Goal: Use online tool/utility: Utilize a website feature to perform a specific function

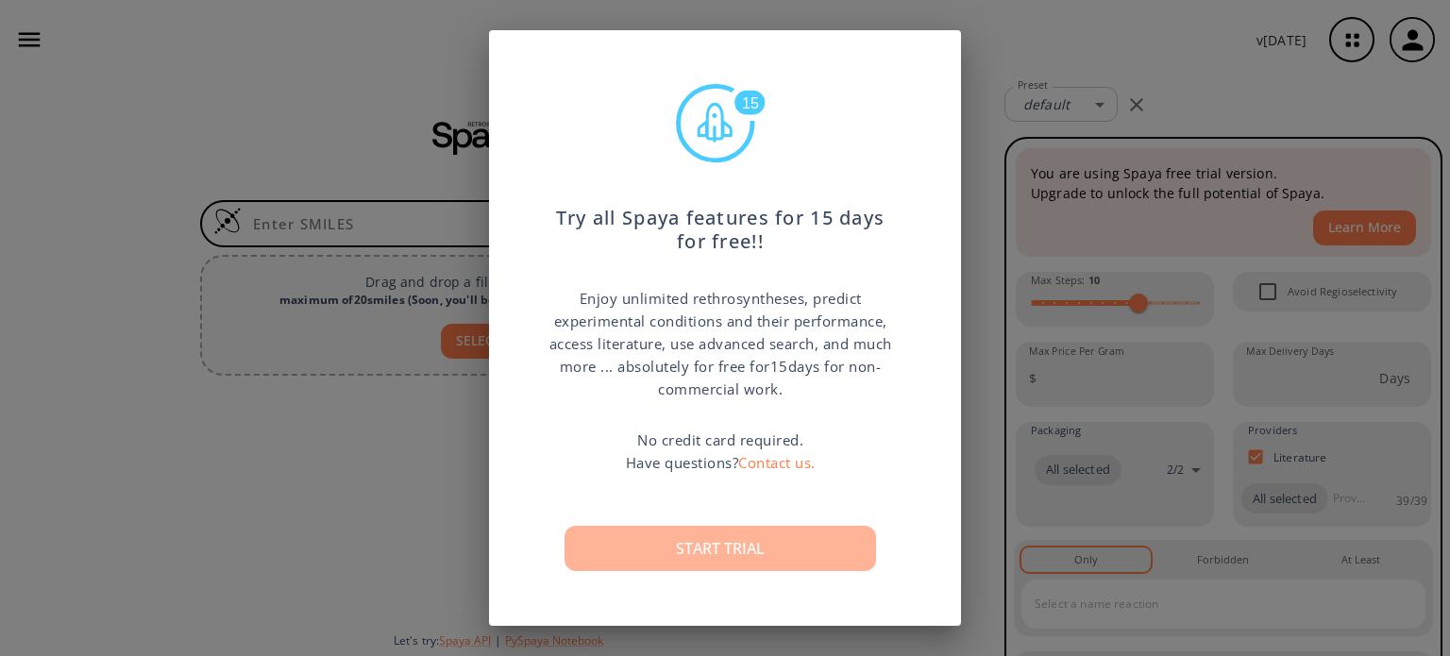
click at [706, 536] on button "Start trial" at bounding box center [721, 548] width 312 height 45
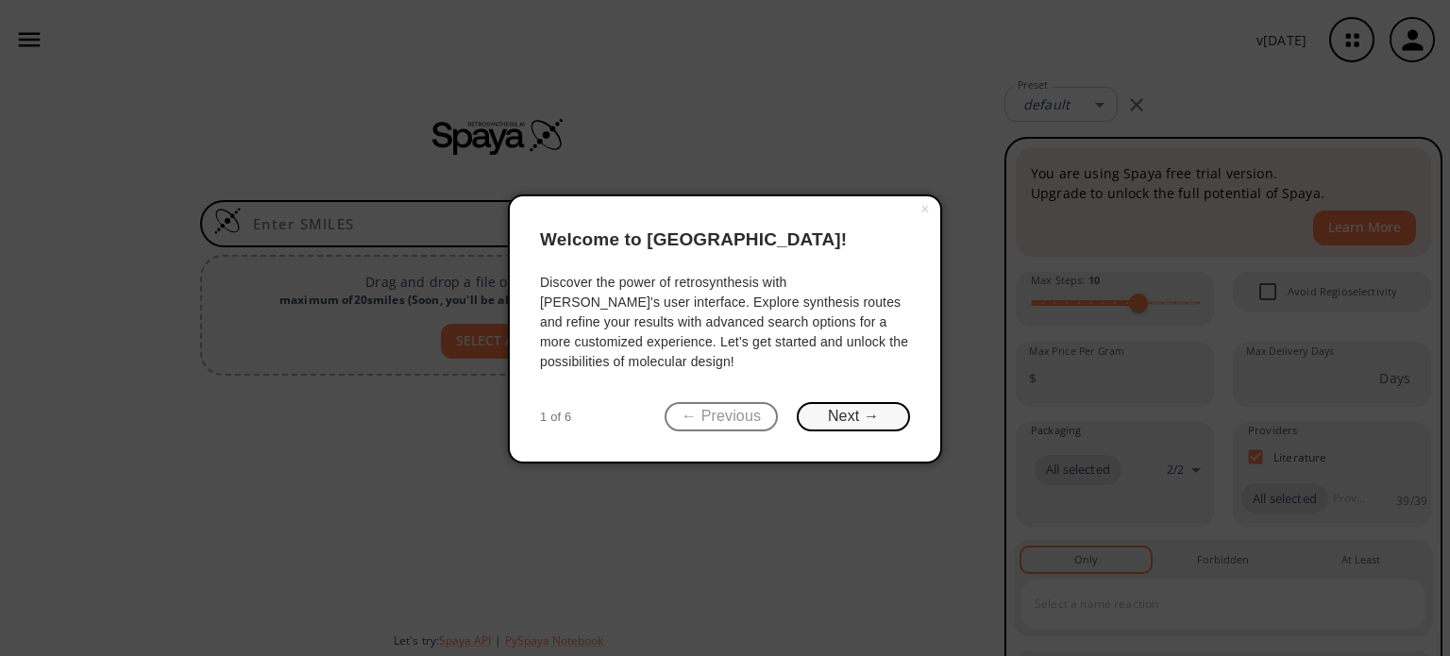
click at [867, 414] on button "Next →" at bounding box center [853, 416] width 113 height 29
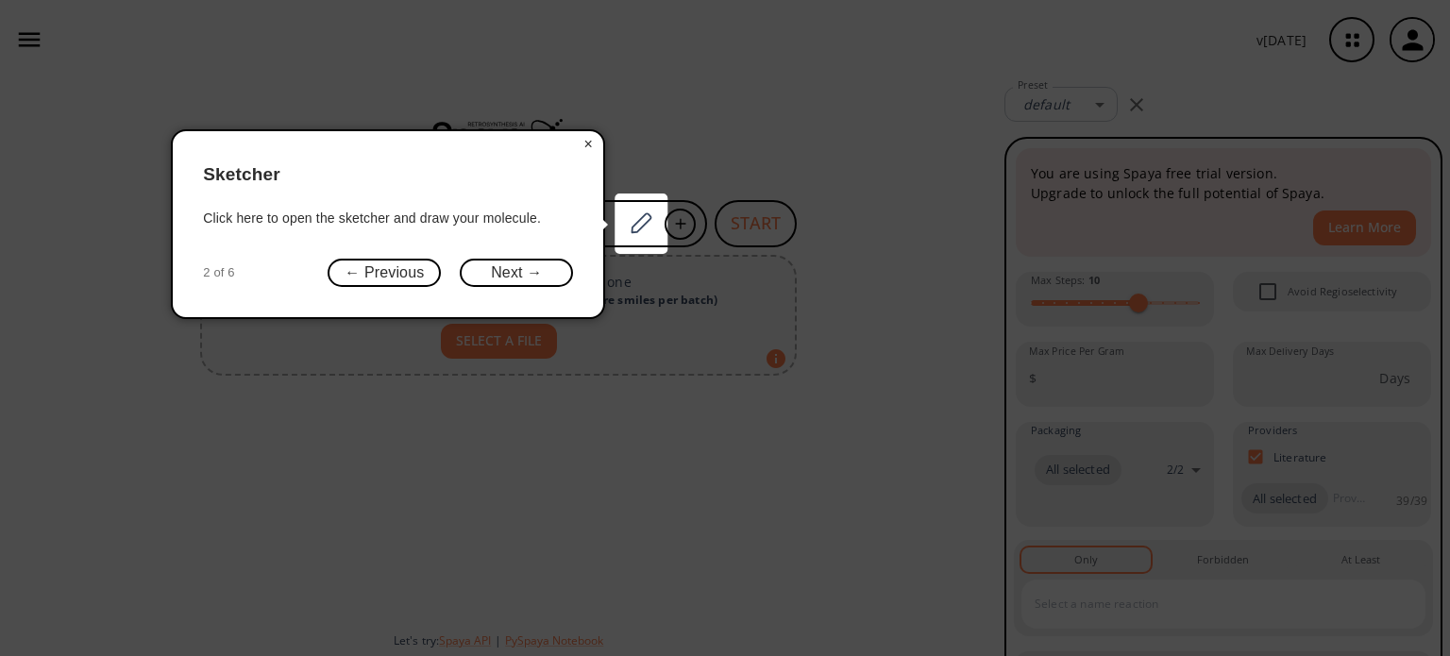
click at [586, 138] on button "×" at bounding box center [588, 144] width 30 height 26
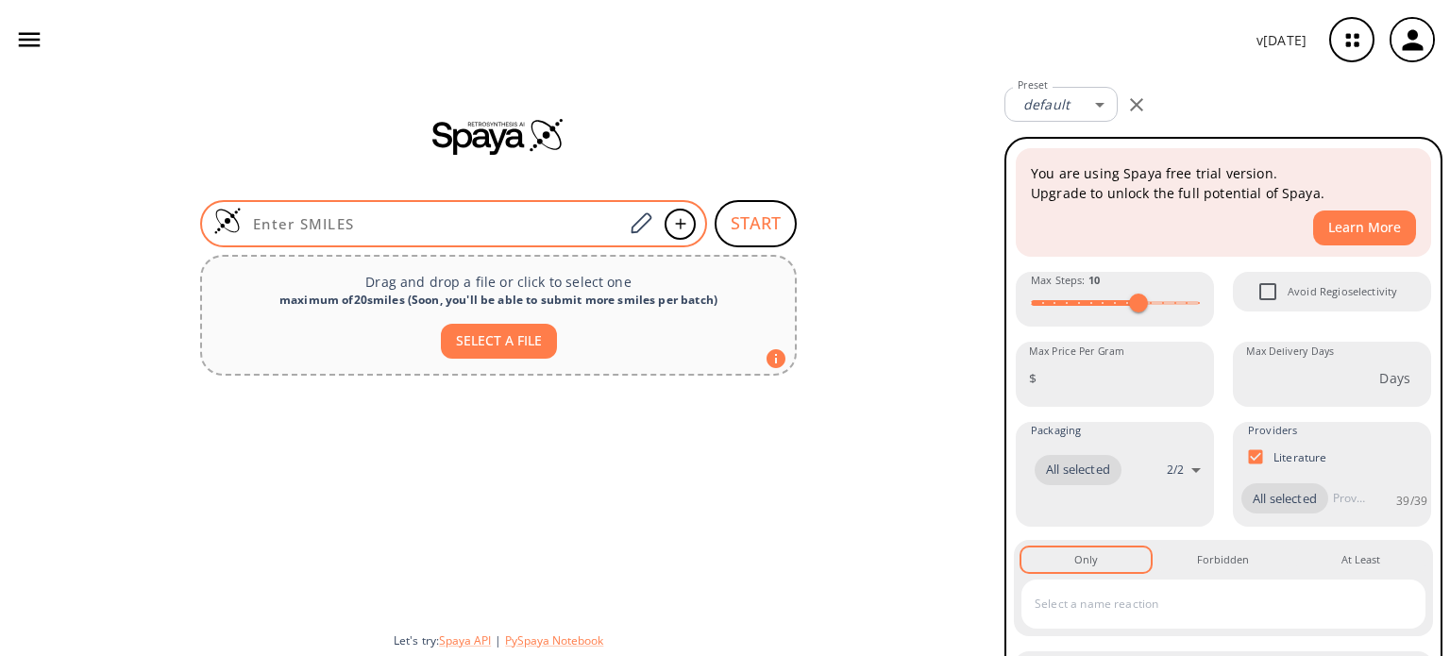
click at [427, 226] on input at bounding box center [432, 223] width 381 height 19
paste input "COC1=C(C2=CC=C1)C(C3=C(C2=O)C(O)=C4C([C@@H](C)C[C@@](O)(C4)C(CO)=O)=C3O)=O"
type input "COC1=C(C2=CC=C1)C(C3=C(C2=O)C(O)=C4C([C@@H](C)C[C@@](O)(C4)C(CO)=O)=C3O)=O"
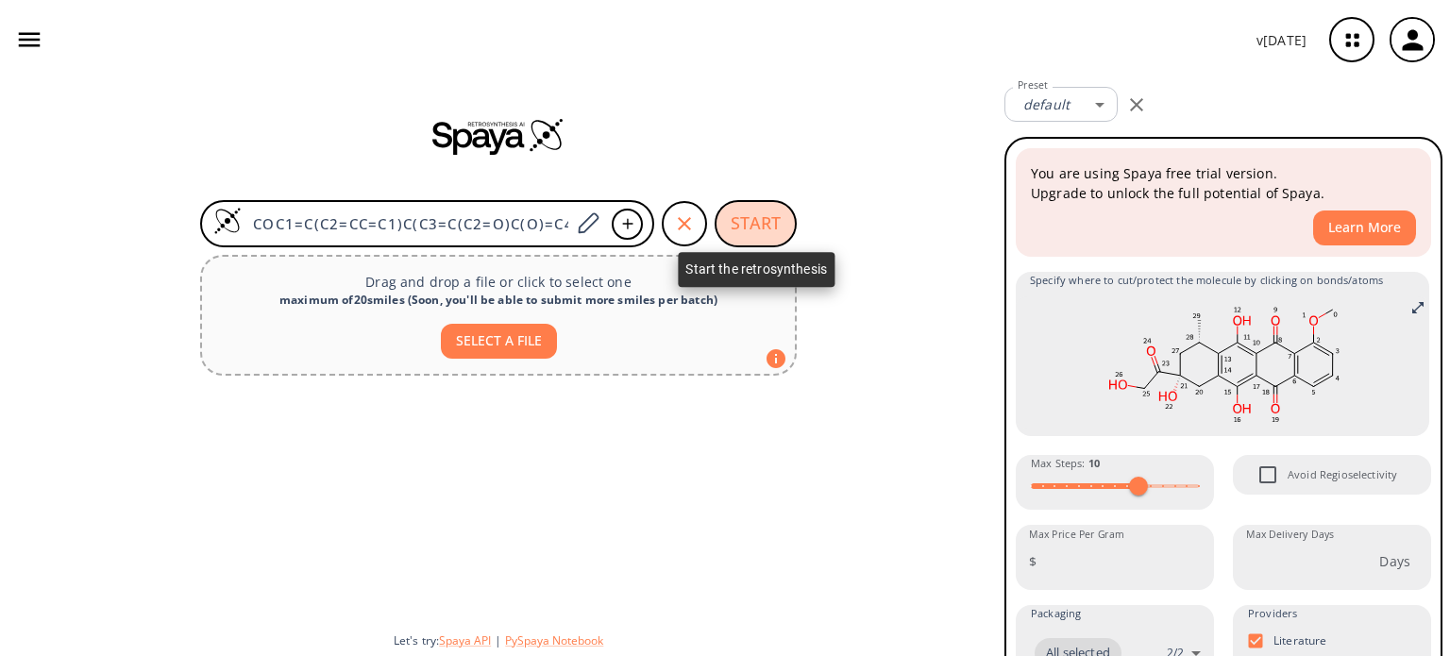
click at [758, 222] on button "START" at bounding box center [756, 223] width 82 height 47
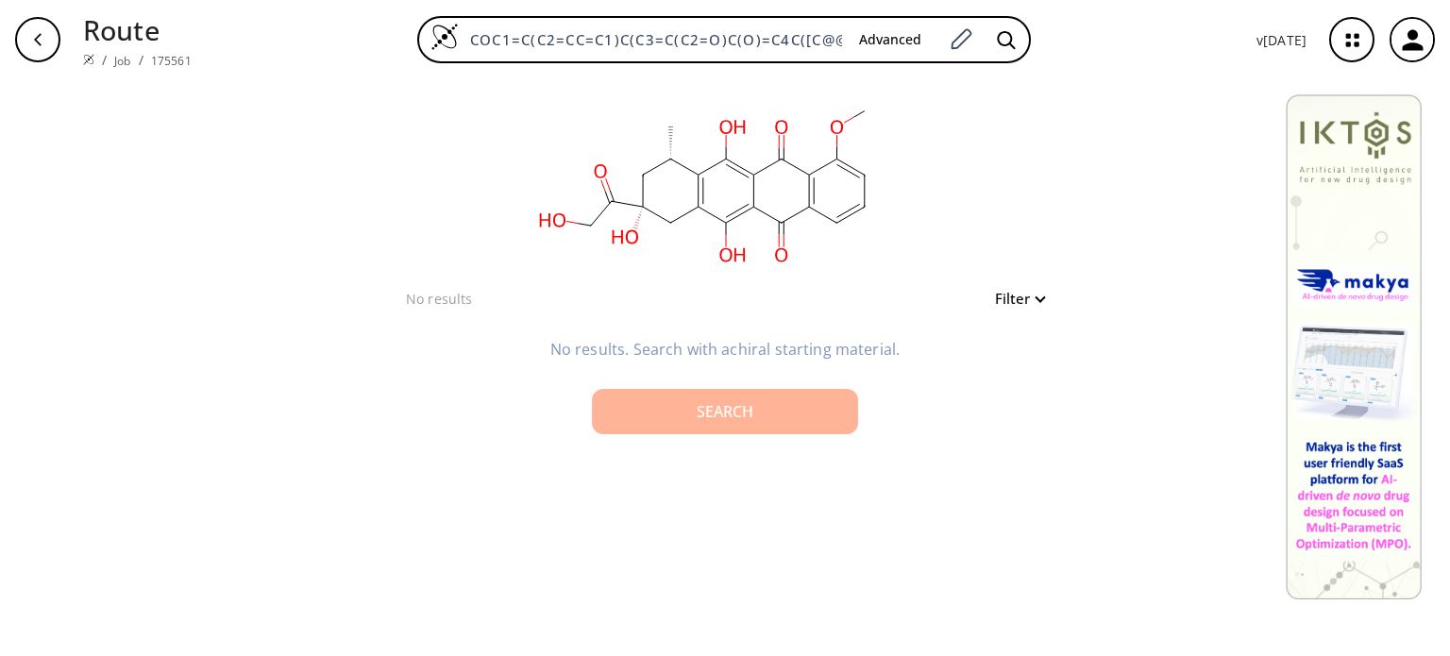
click at [759, 412] on div "Search" at bounding box center [725, 411] width 236 height 15
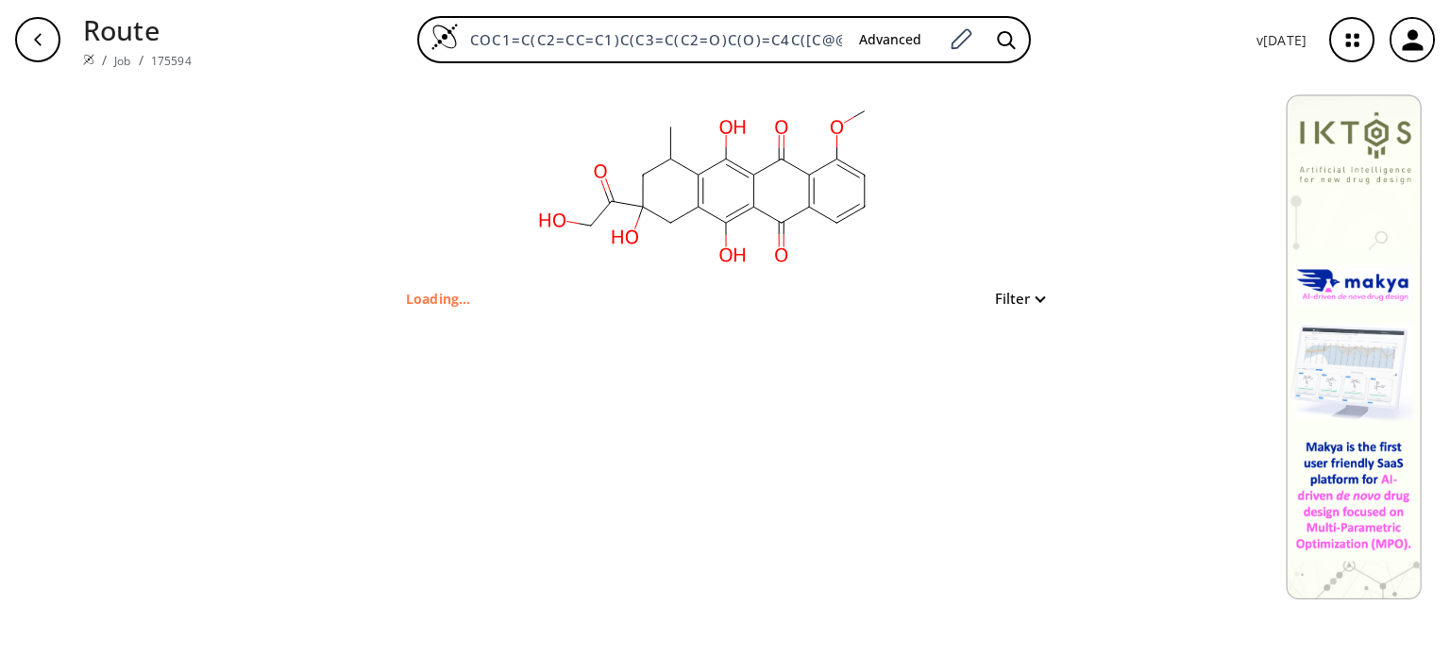
type input "COc1cccc2c1C(=O)c1c(O)c3c(c(O)c1C2=O)CC(O)(C(=O)CO)CC3C"
click at [1013, 527] on div "clear Searching... 0 unique & 0 similar routes found Filter" at bounding box center [725, 367] width 1450 height 577
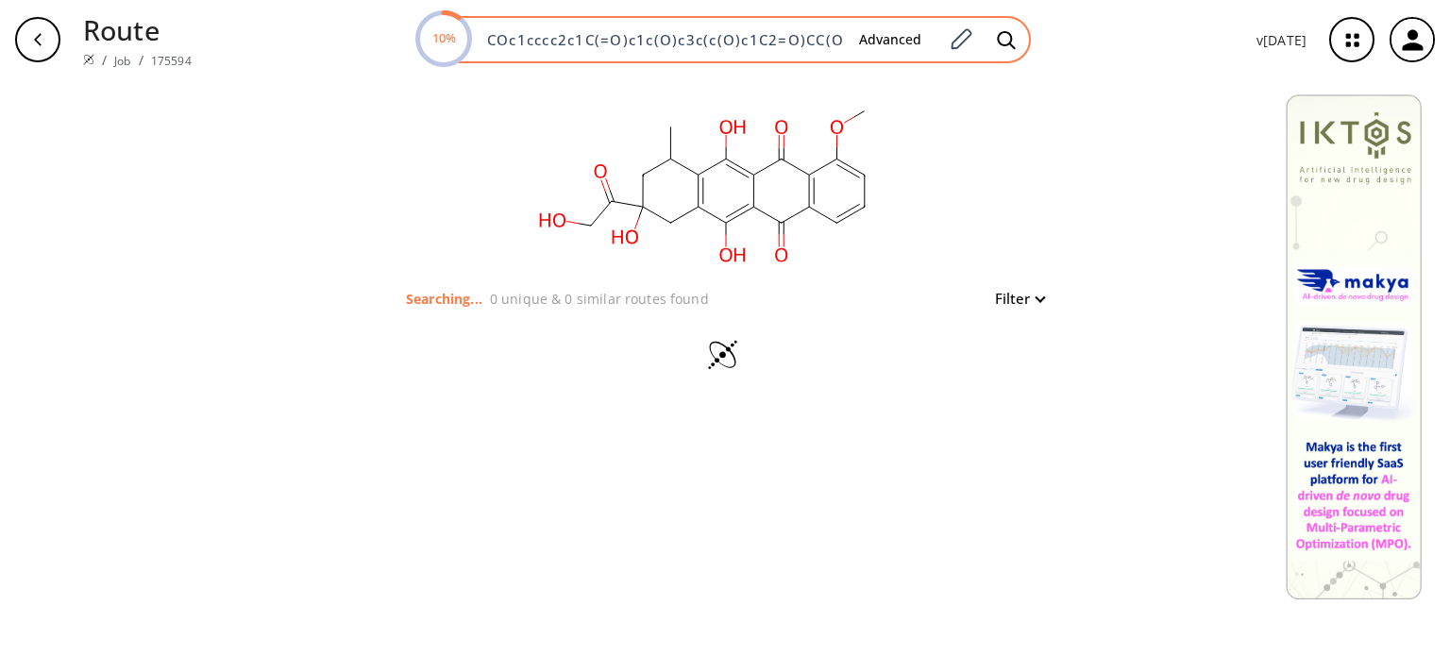
click at [808, 38] on input "COc1cccc2c1C(=O)c1c(O)c3c(c(O)c1C2=O)CC(O)(C(=O)CO)CC3C" at bounding box center [660, 39] width 368 height 19
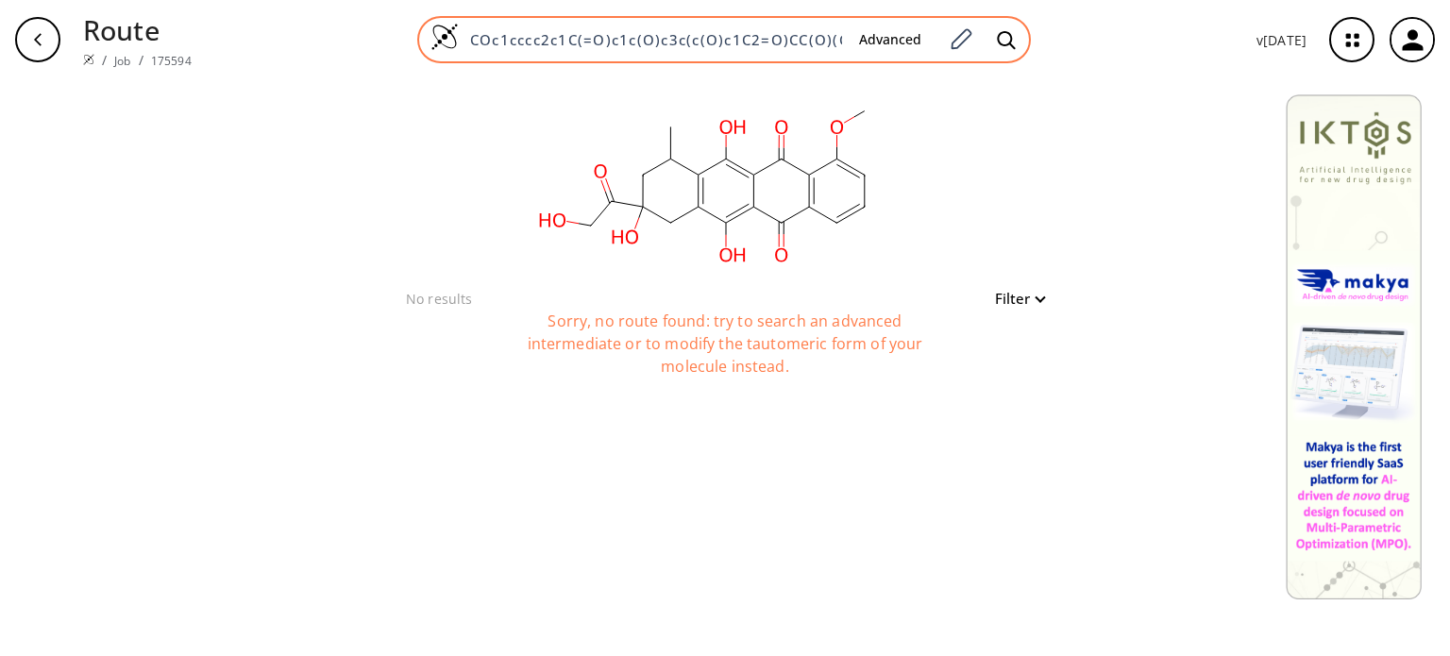
click at [563, 43] on input "COc1cccc2c1C(=O)c1c(O)c3c(c(O)c1C2=O)CC(O)(C(=O)CO)CC3C" at bounding box center [651, 39] width 385 height 19
paste input "C1=C(C2=CC=C1)C(C3=C(C2=O)C(O)=C4C([C@H](C[C@@](O)(C4)C(CO)=O)O)=C3O)=O"
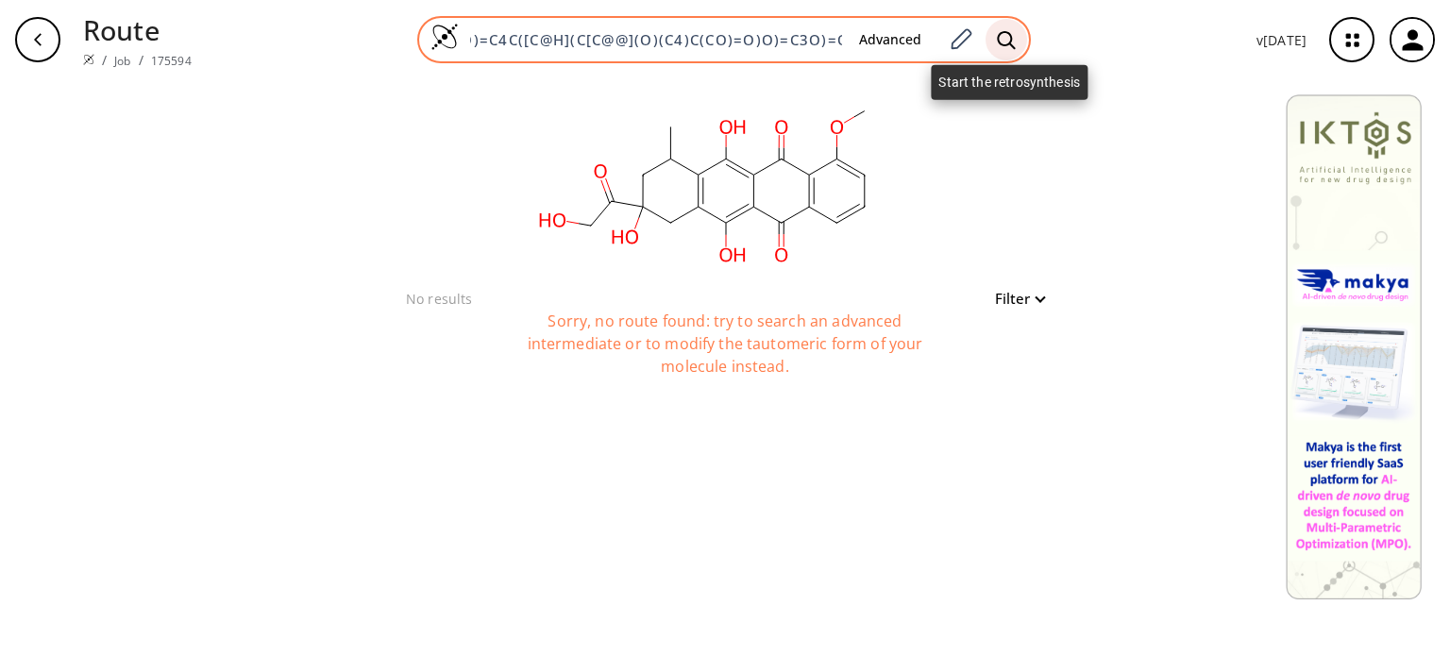
type input "COC1=C(C2=CC=C1)C(C3=C(C2=O)C(O)=C4C([C@H](C[C@@](O)(C4)C(CO)=O)O)=C3O)=O"
click at [1012, 37] on icon at bounding box center [1006, 40] width 19 height 20
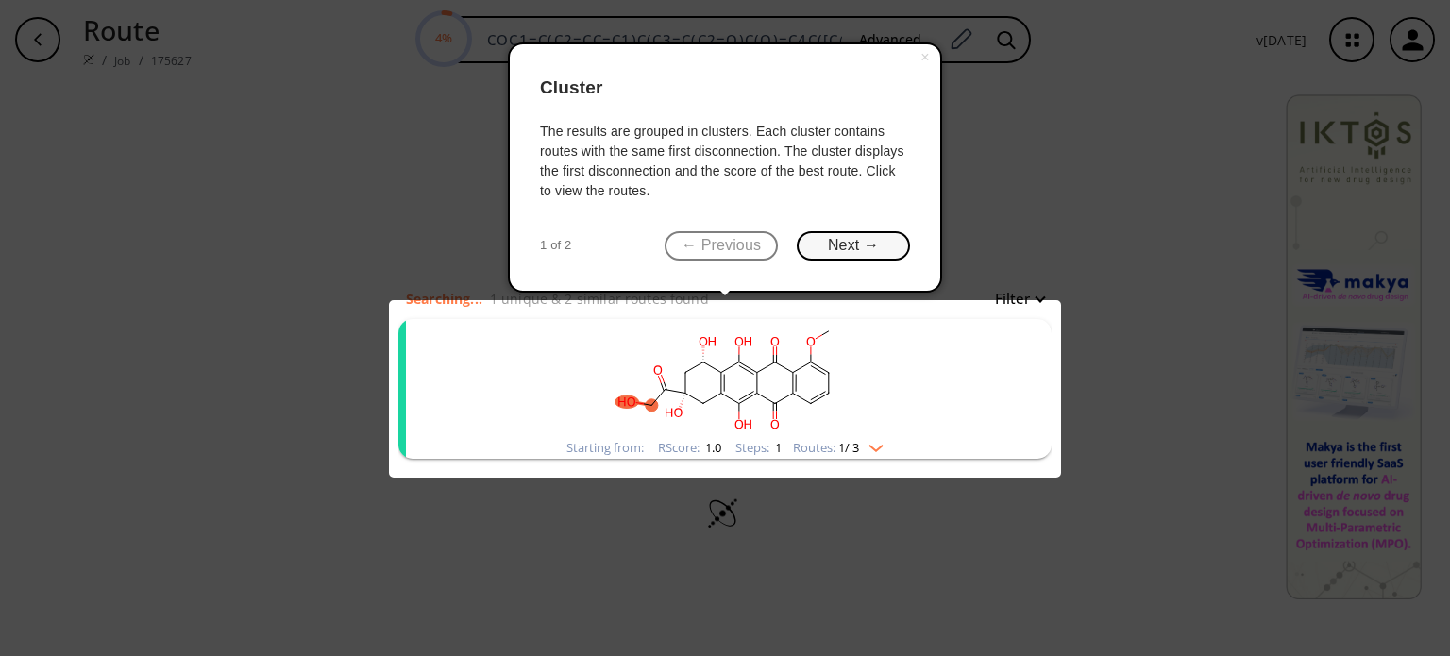
click at [860, 246] on button "Next →" at bounding box center [853, 245] width 113 height 29
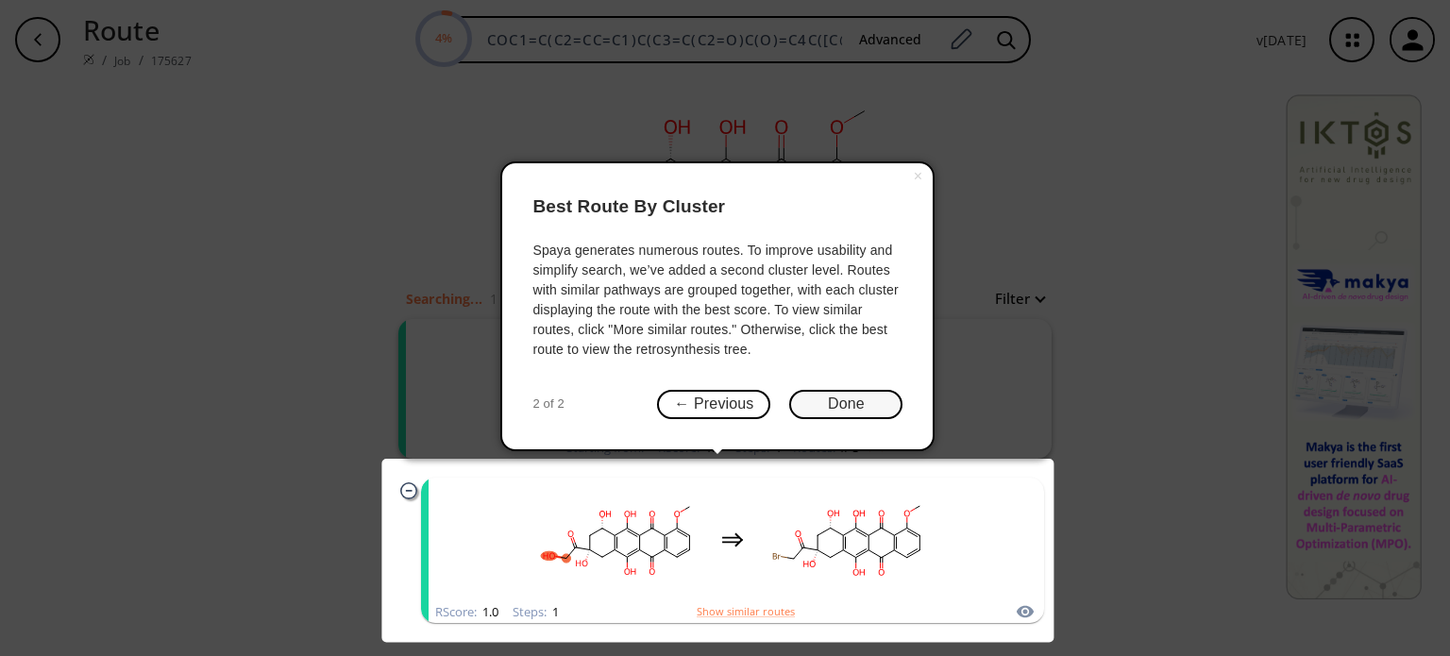
click at [853, 398] on button "Done" at bounding box center [845, 404] width 113 height 29
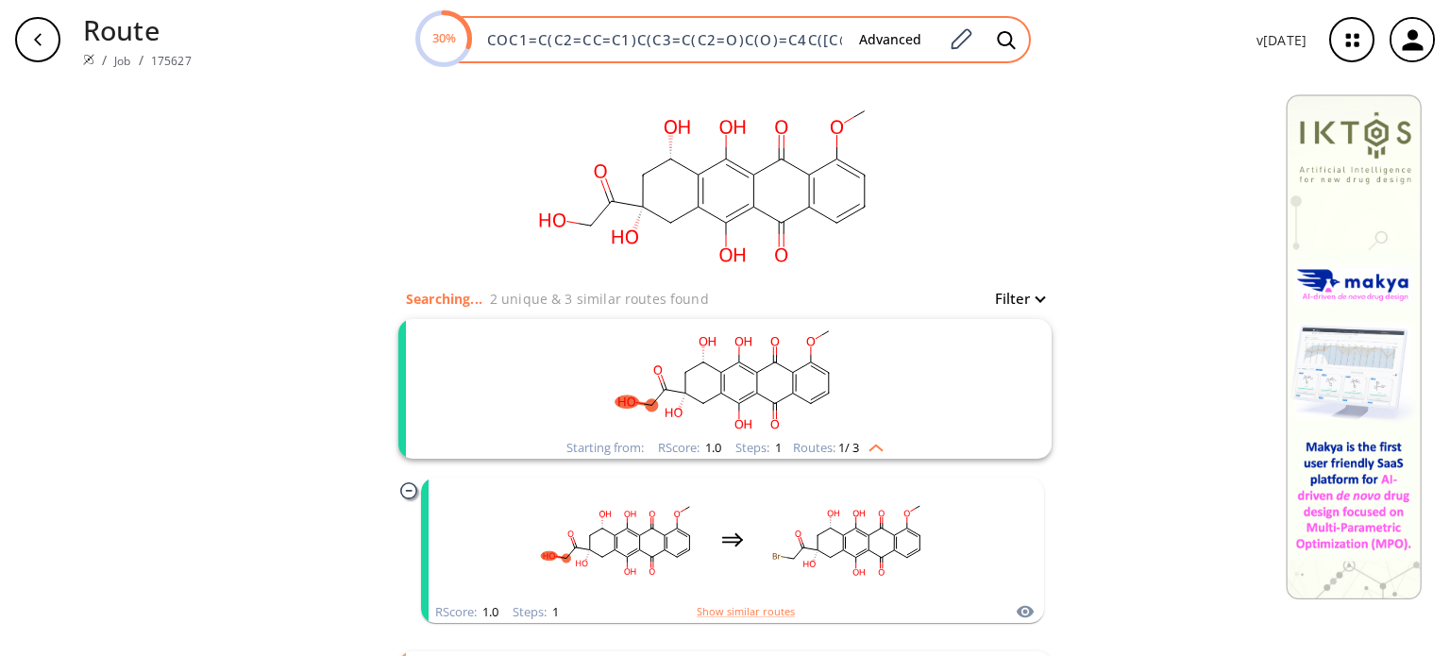
click at [495, 42] on input "COC1=C(C2=CC=C1)C(C3=C(C2=O)C(O)=C4C([C@H](C[C@@](O)(C4)C(CO)=O)O)=C3O)=O" at bounding box center [660, 39] width 368 height 19
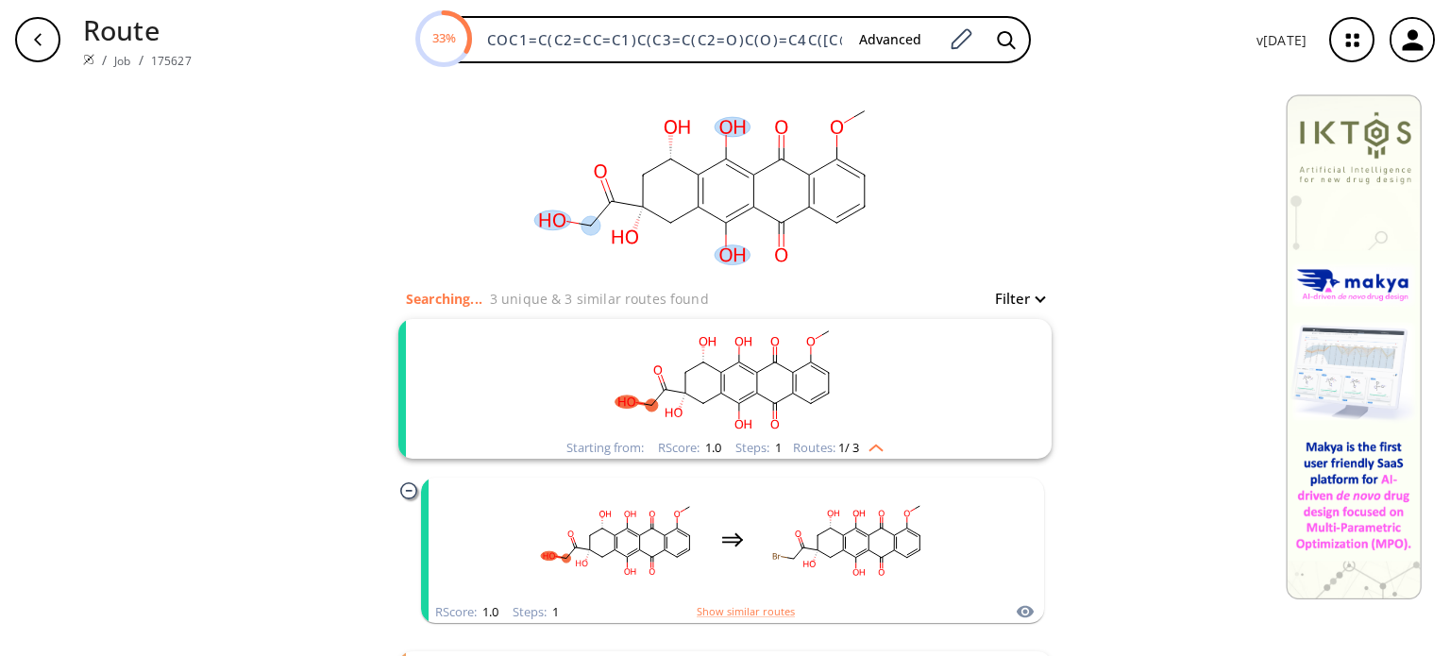
click at [495, 147] on div "clear" at bounding box center [724, 183] width 653 height 208
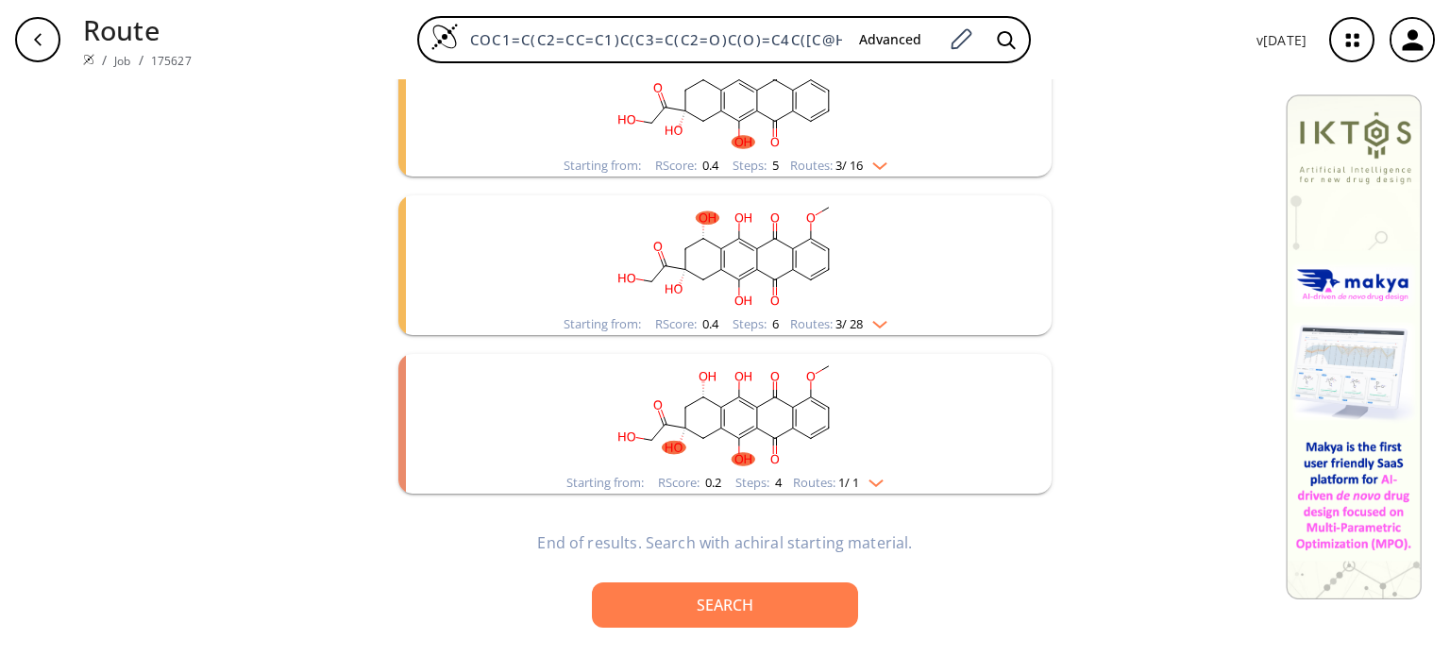
scroll to position [931, 0]
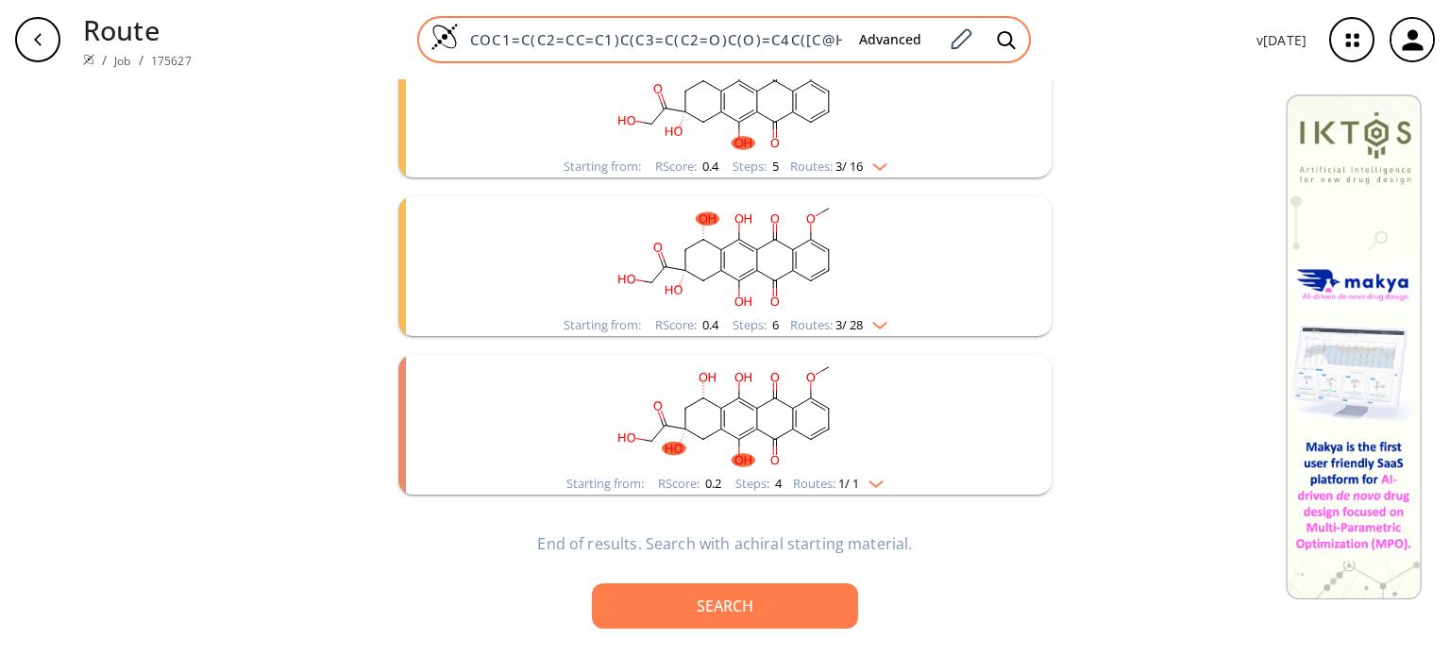
click at [592, 36] on input "COC1=C(C2=CC=C1)C(C3=C(C2=O)C(O)=C4C([C@H](C[C@@](O)(C4)C(CO)=O)O)=C3O)=O" at bounding box center [651, 39] width 385 height 19
paste input "@H](N)C[C@@](O)(C4)C(CO)="
type input "COC1=C(C2=CC=C1)C(C3=C(C2=O)C(O)=C4C([C@@H](N)C[C@@](O)(C4)C(CO)=O)=C3O)=O"
click at [1009, 41] on icon at bounding box center [1006, 40] width 19 height 20
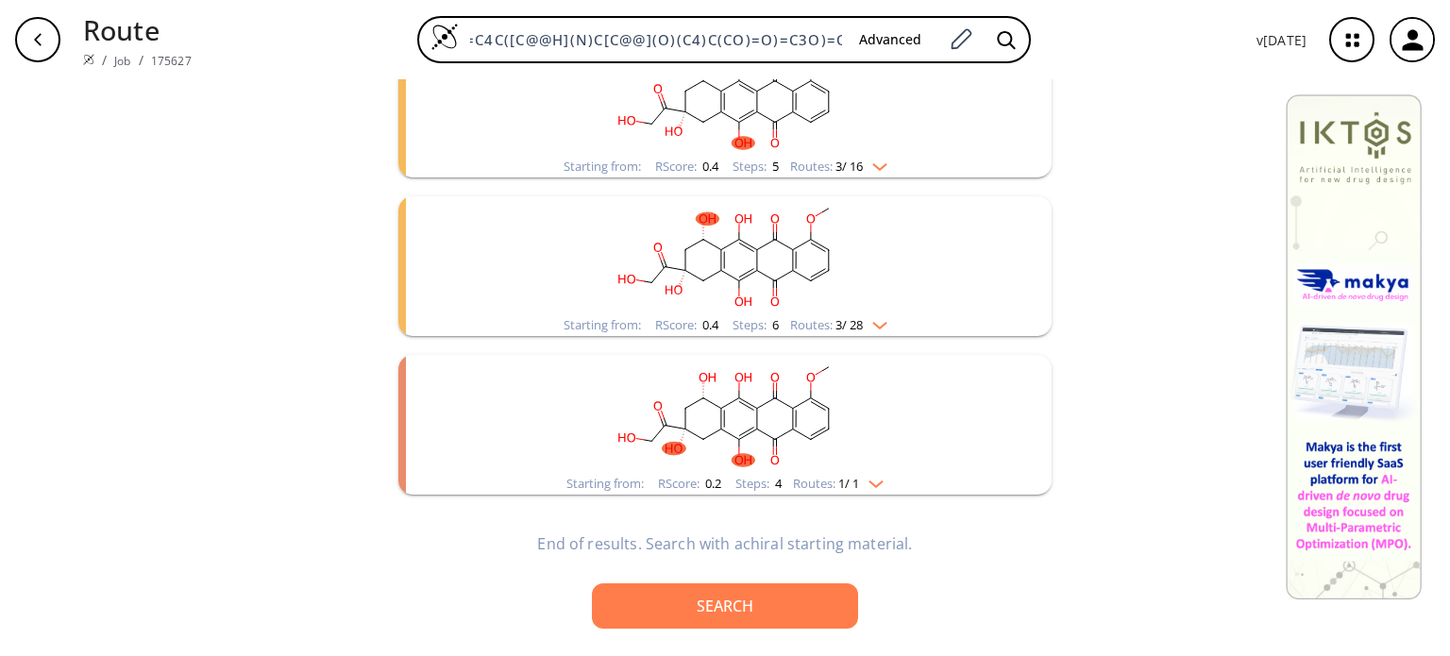
scroll to position [4, 0]
